Goal: Transaction & Acquisition: Purchase product/service

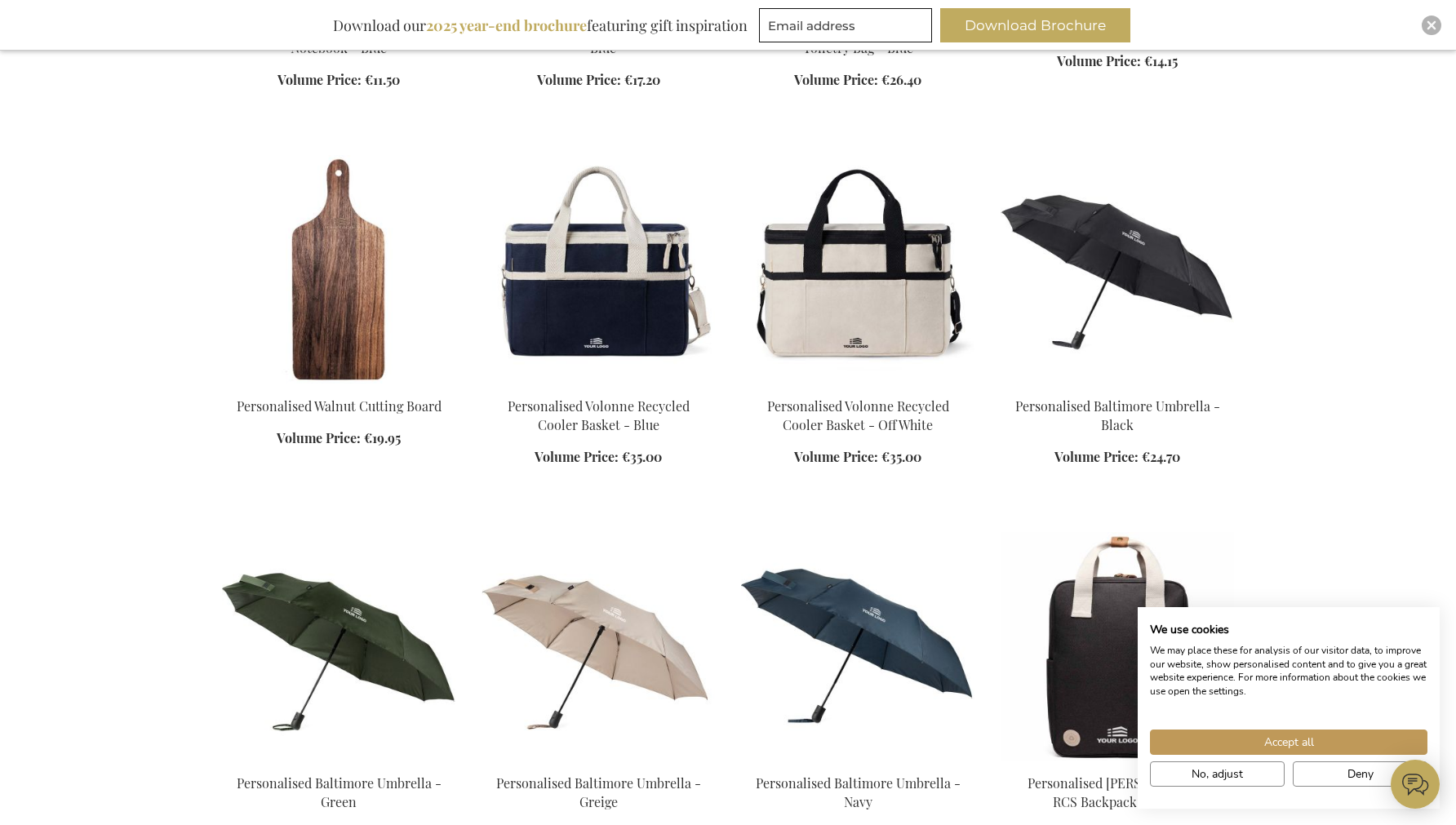
scroll to position [965, 0]
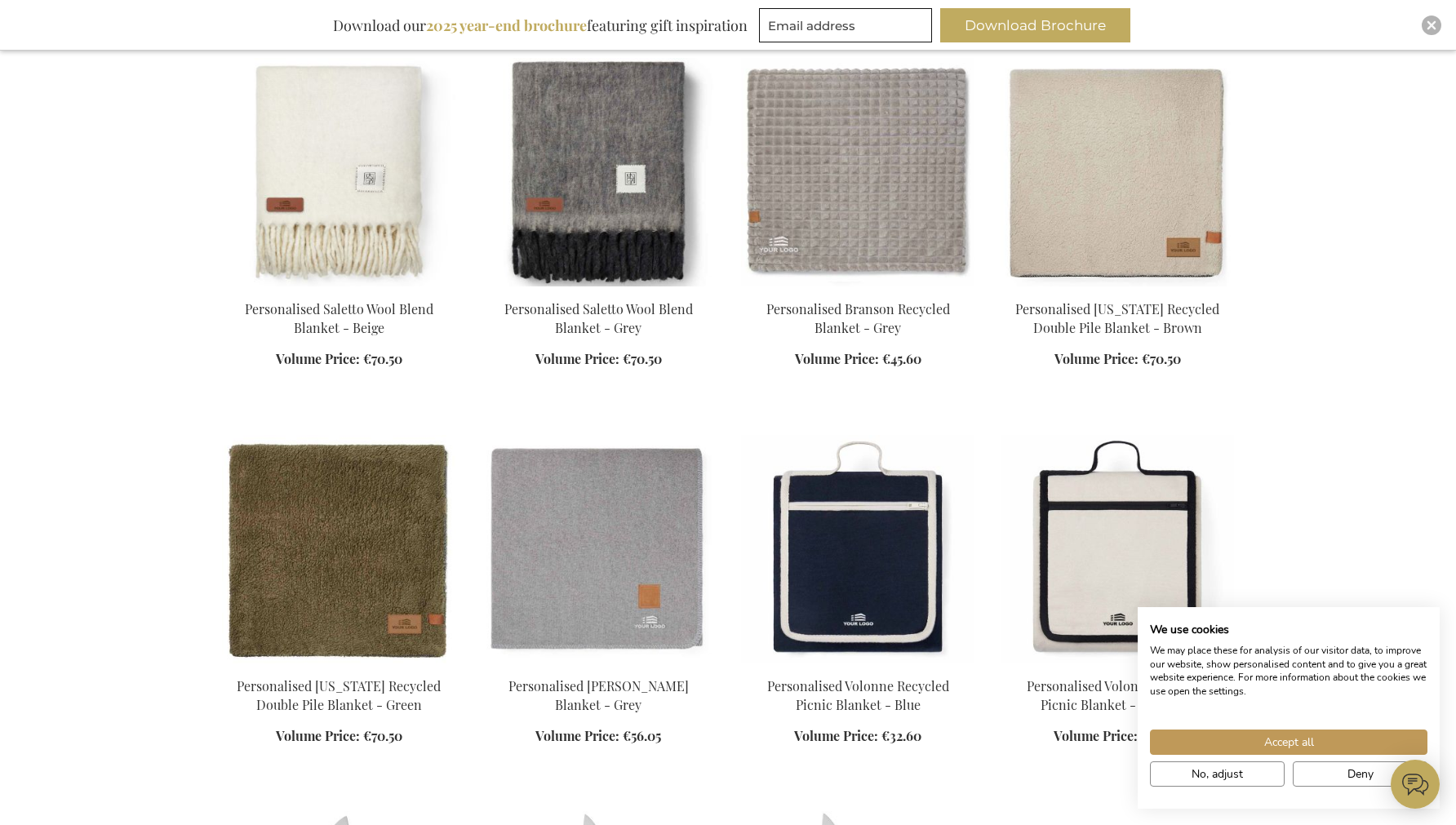
scroll to position [2447, 0]
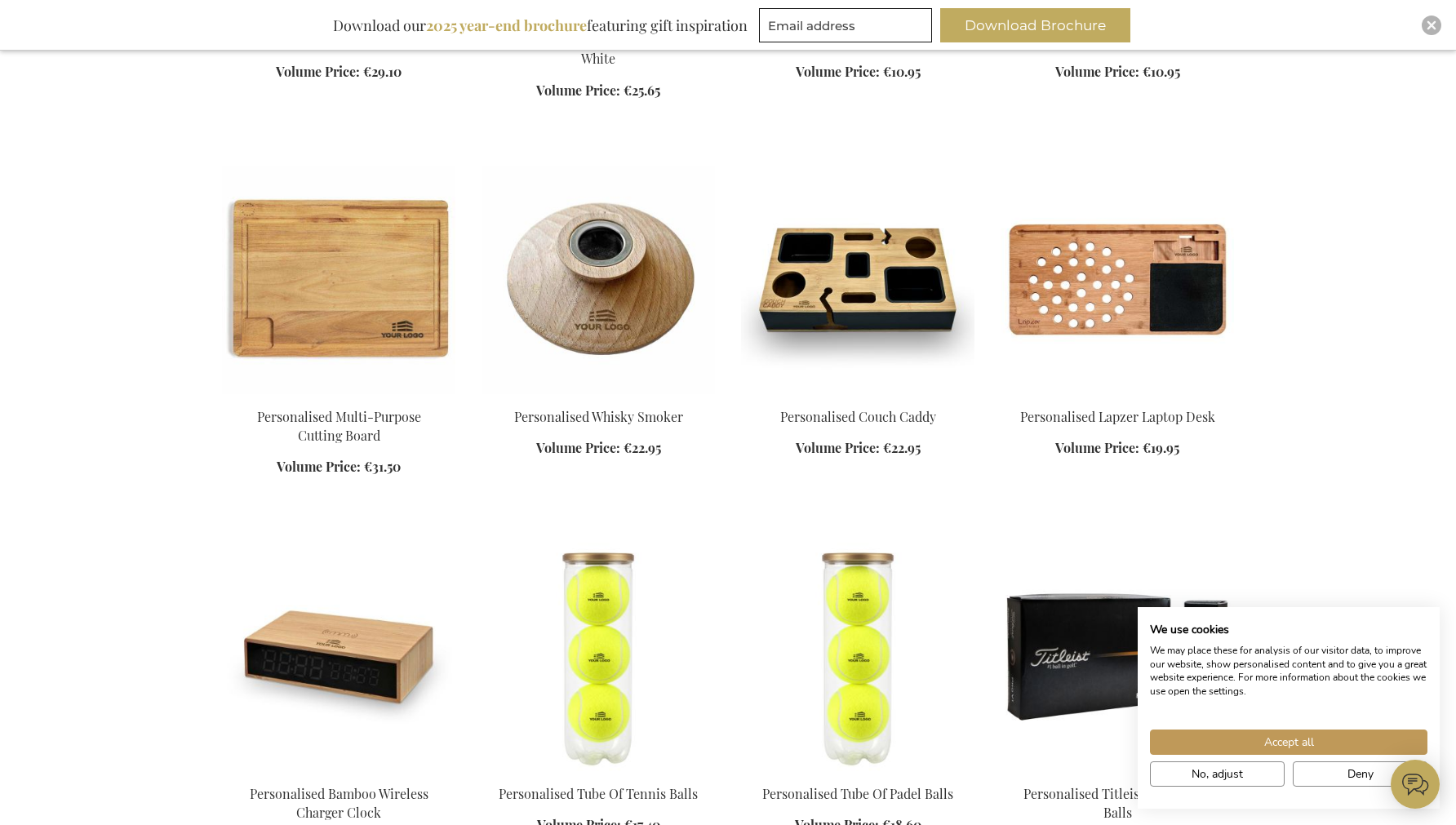
scroll to position [4001, 0]
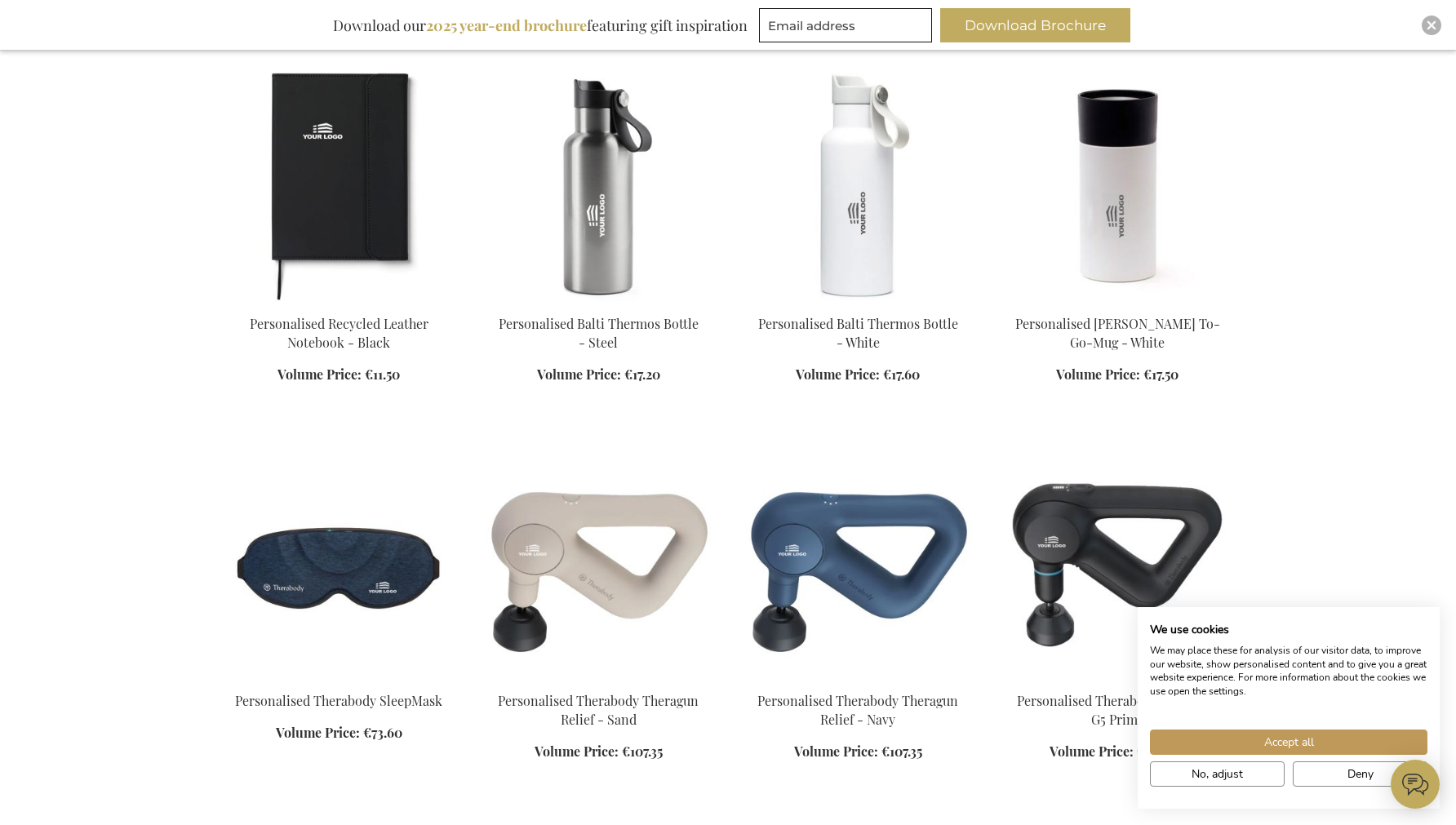
scroll to position [5371, 0]
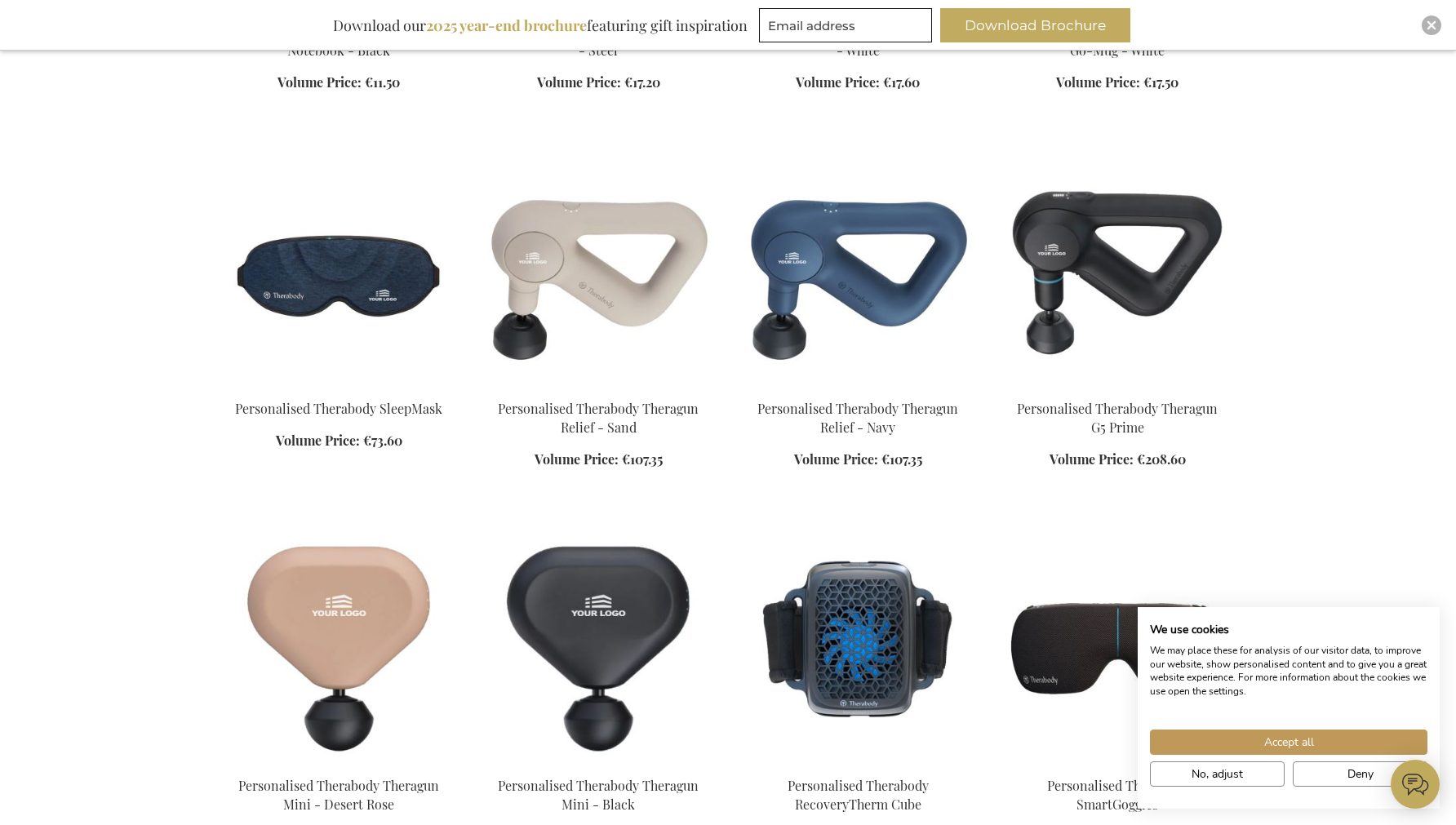
scroll to position [5525, 0]
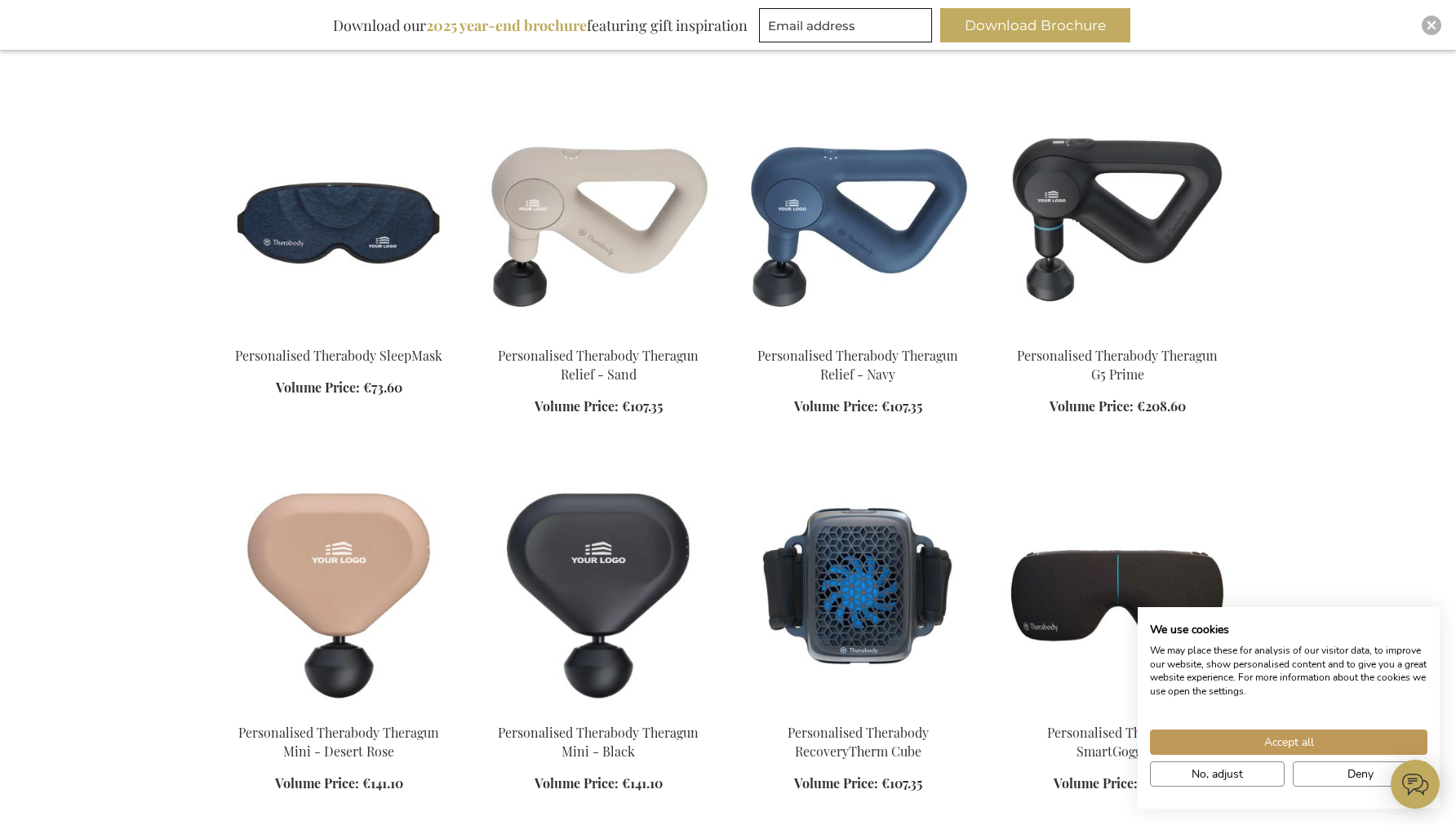
click at [792, 203] on img at bounding box center [857, 218] width 234 height 228
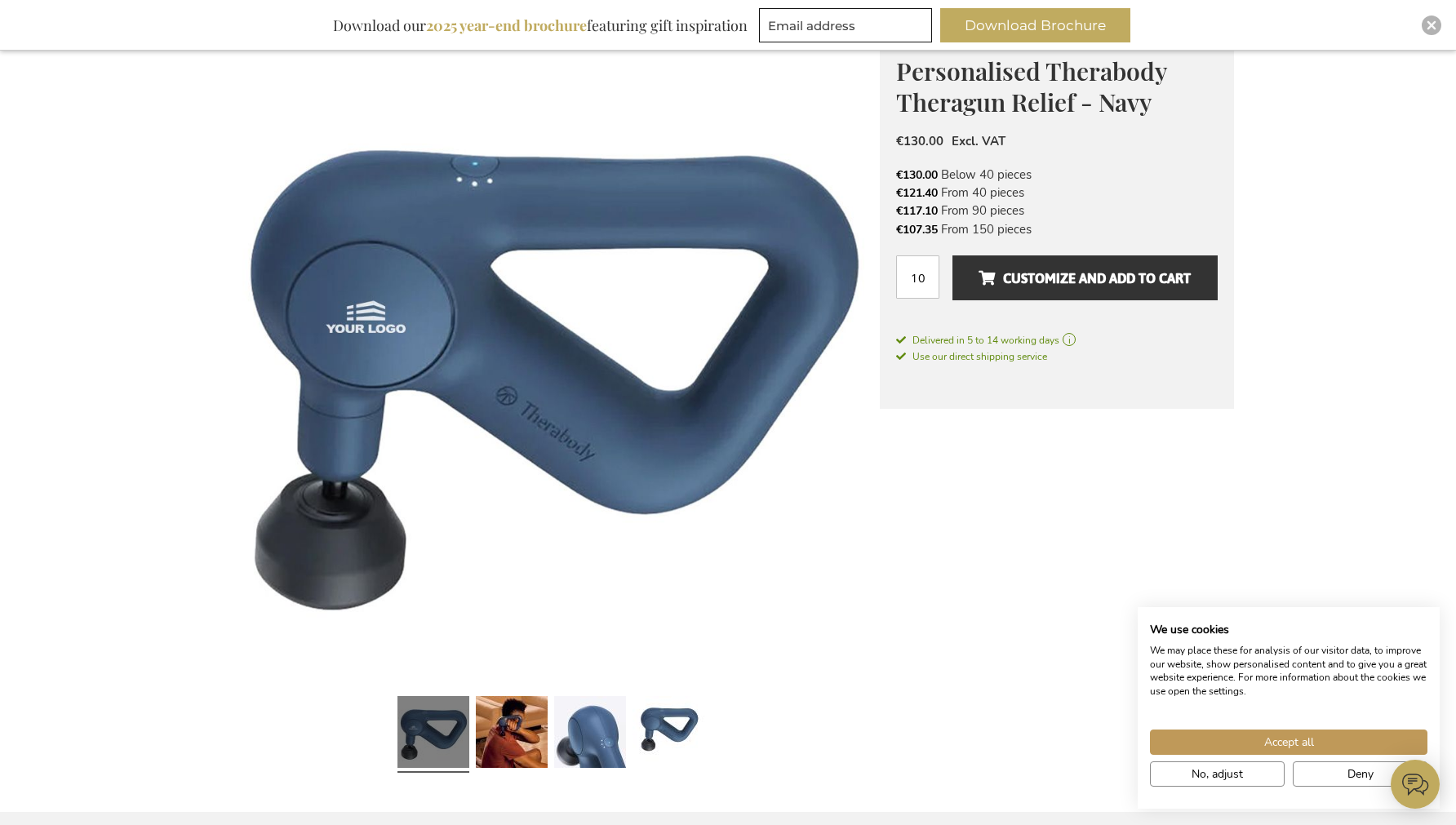
scroll to position [196, 0]
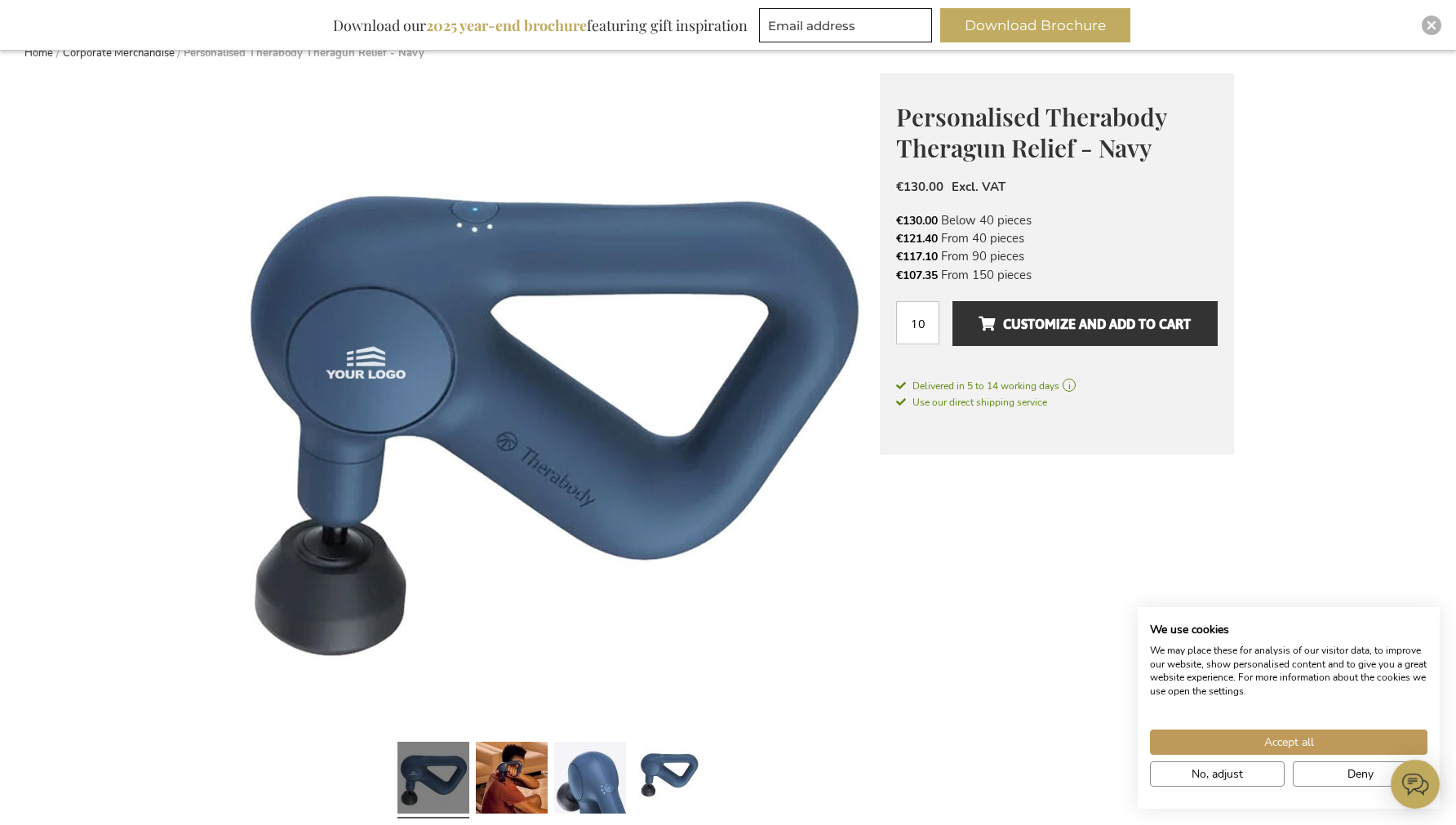
drag, startPoint x: 366, startPoint y: 390, endPoint x: 502, endPoint y: 517, distance: 186.1
click at [567, 800] on div at bounding box center [551, 450] width 658 height 752
